Goal: Navigation & Orientation: Find specific page/section

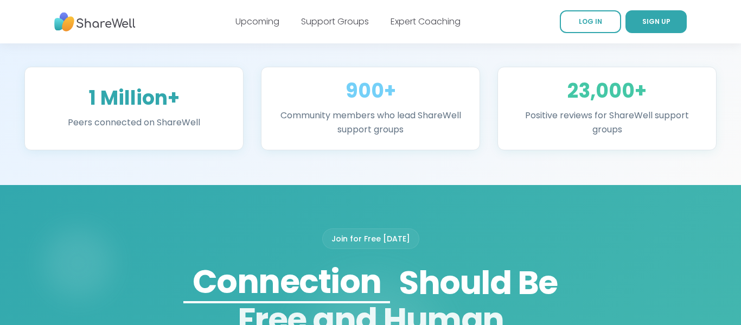
scroll to position [713, 0]
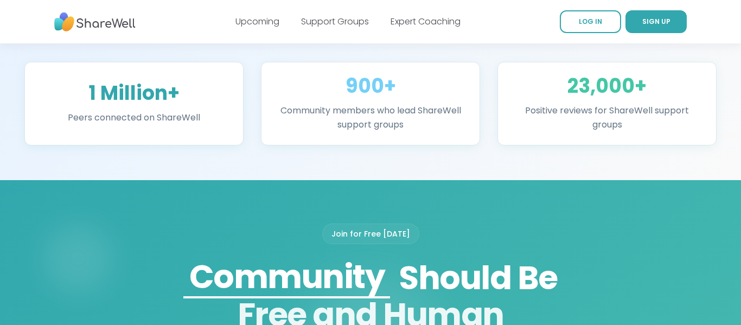
click at [180, 201] on main "🌟 1 Million People Connected Group Support Is Proven to Work Find hundreds of l…" at bounding box center [370, 274] width 741 height 1887
click at [337, 20] on link "Support Groups" at bounding box center [335, 21] width 68 height 12
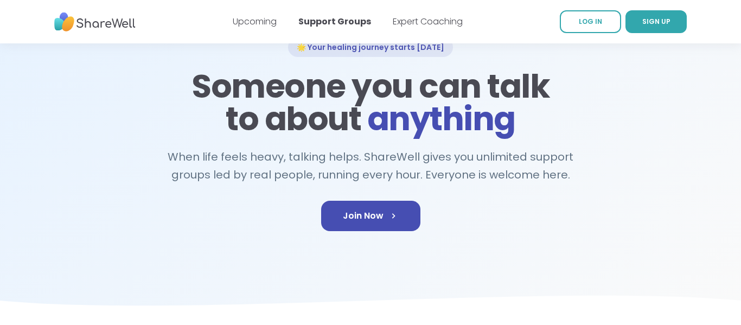
scroll to position [88, 0]
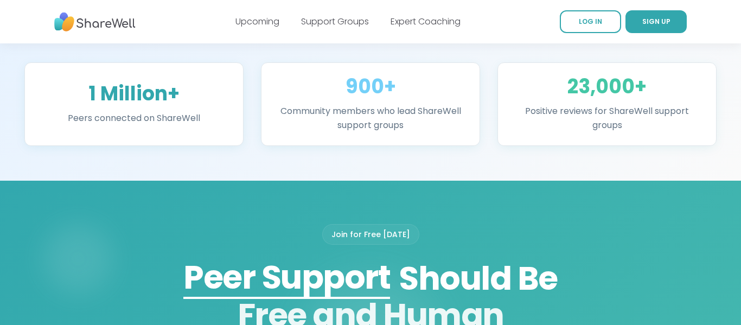
scroll to position [713, 0]
